Goal: Task Accomplishment & Management: Manage account settings

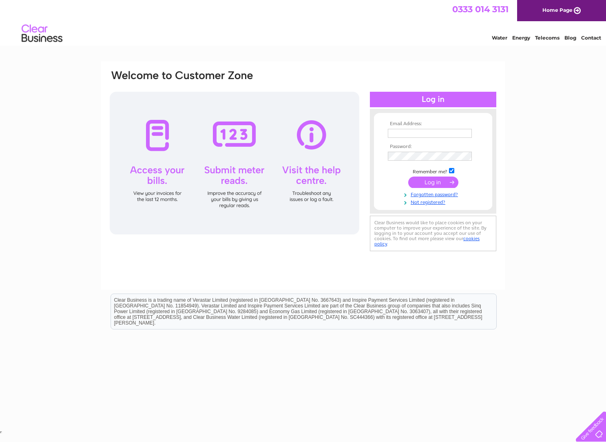
type input "[PERSON_NAME][EMAIL_ADDRESS][PERSON_NAME][DOMAIN_NAME]"
click at [421, 179] on input "submit" at bounding box center [433, 181] width 50 height 11
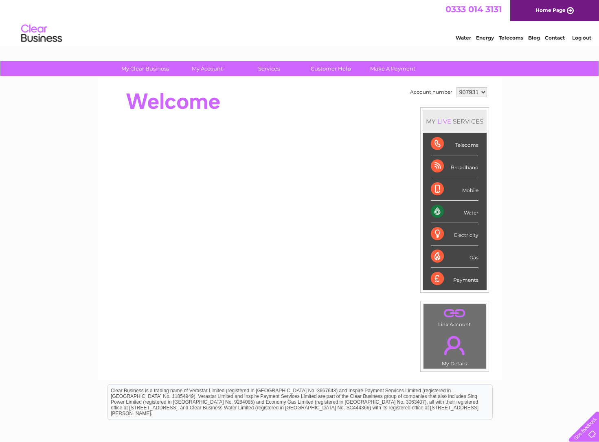
click at [154, 13] on div "0333 014 3131 Home Page" at bounding box center [299, 10] width 599 height 21
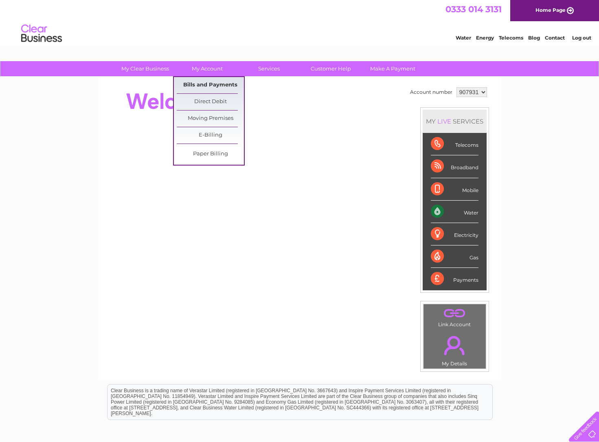
click at [197, 82] on link "Bills and Payments" at bounding box center [210, 85] width 67 height 16
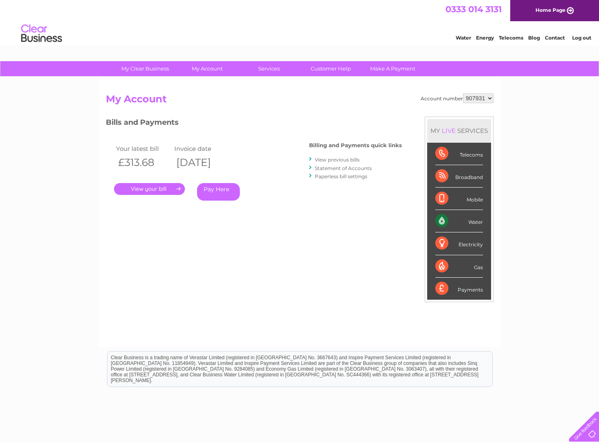
click at [168, 190] on link "." at bounding box center [149, 189] width 71 height 12
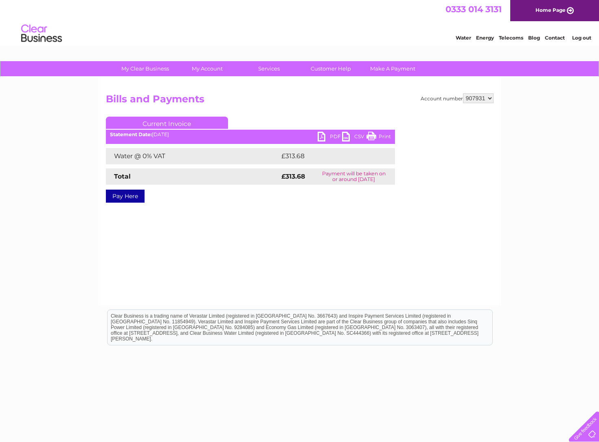
click at [329, 138] on link "PDF" at bounding box center [330, 138] width 24 height 12
